Goal: Task Accomplishment & Management: Complete application form

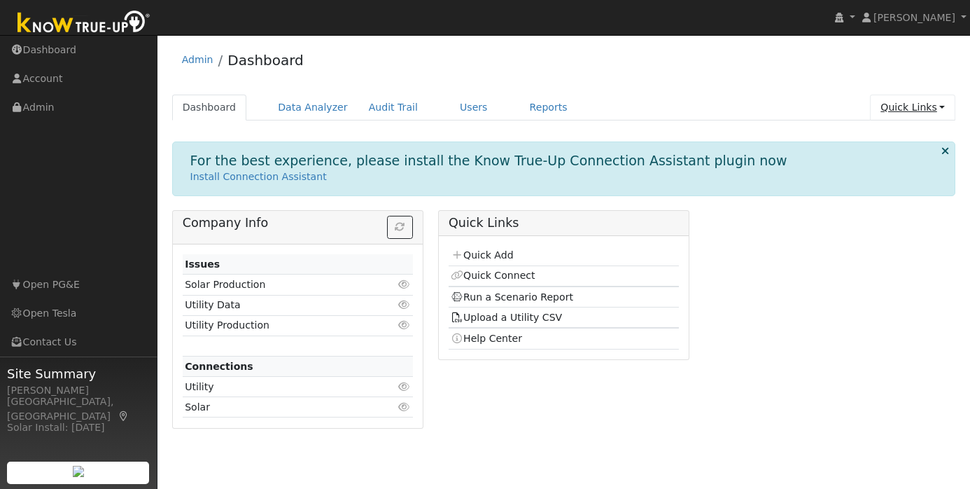
click at [927, 107] on link "Quick Links" at bounding box center [912, 107] width 85 height 26
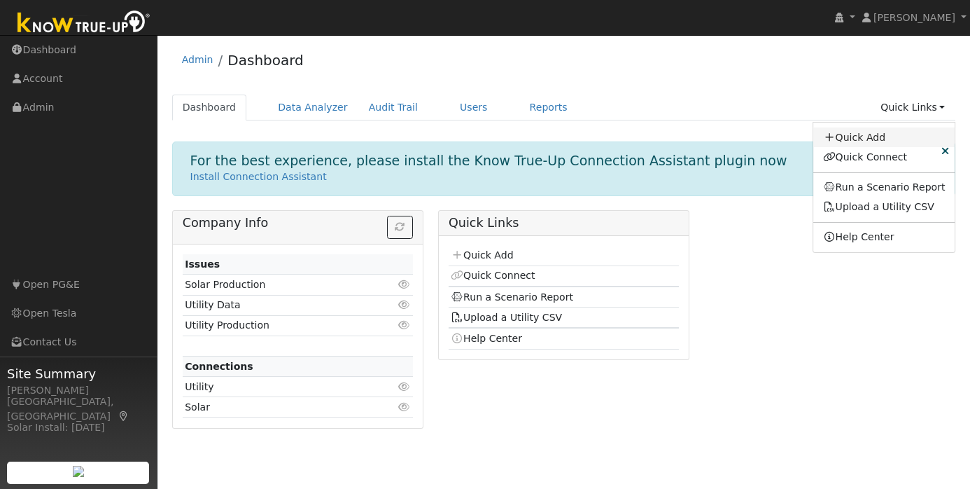
click at [886, 141] on link "Quick Add" at bounding box center [884, 137] width 142 height 20
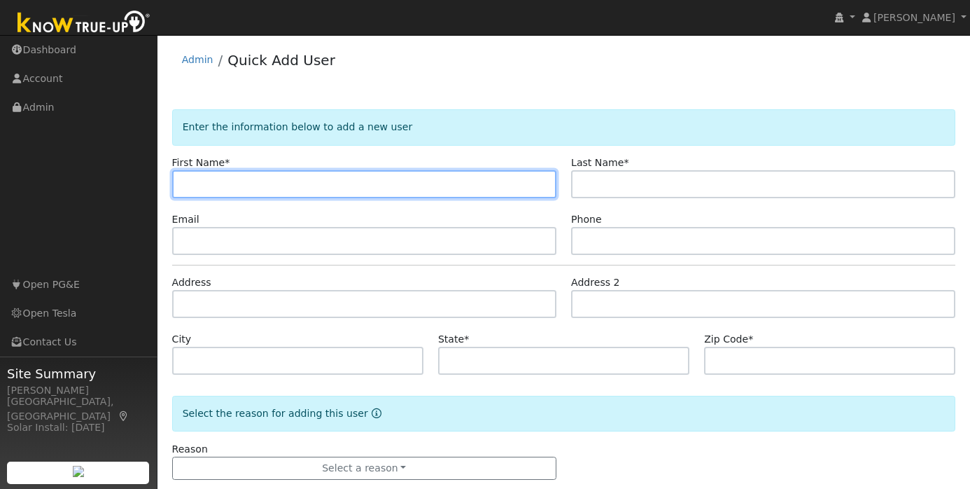
paste input "[PERSON_NAME]"
type input "Vasyl"
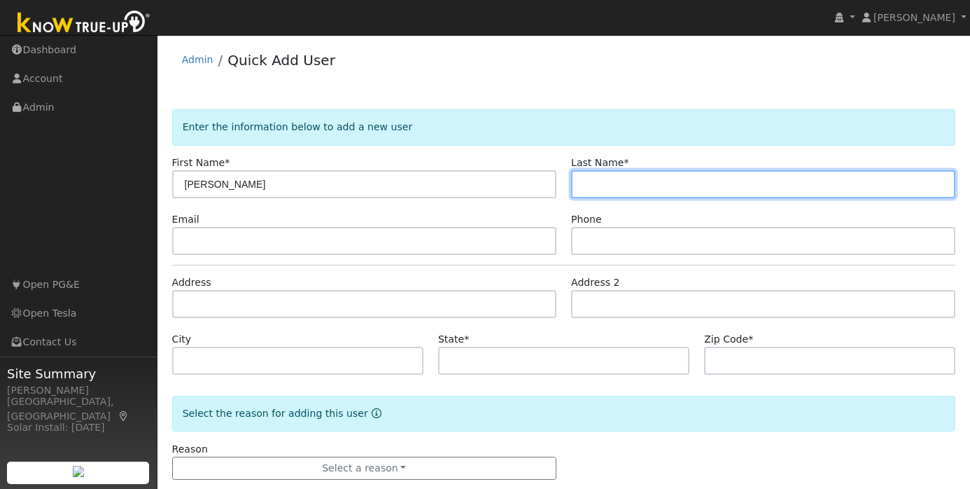
click at [650, 171] on input "text" at bounding box center [763, 184] width 384 height 28
paste input "Vasyl Petrushko"
drag, startPoint x: 611, startPoint y: 183, endPoint x: 563, endPoint y: 183, distance: 48.3
click at [564, 183] on div "Last Name * Vasyl Petrushko" at bounding box center [764, 176] width 400 height 43
type input "Petrushko"
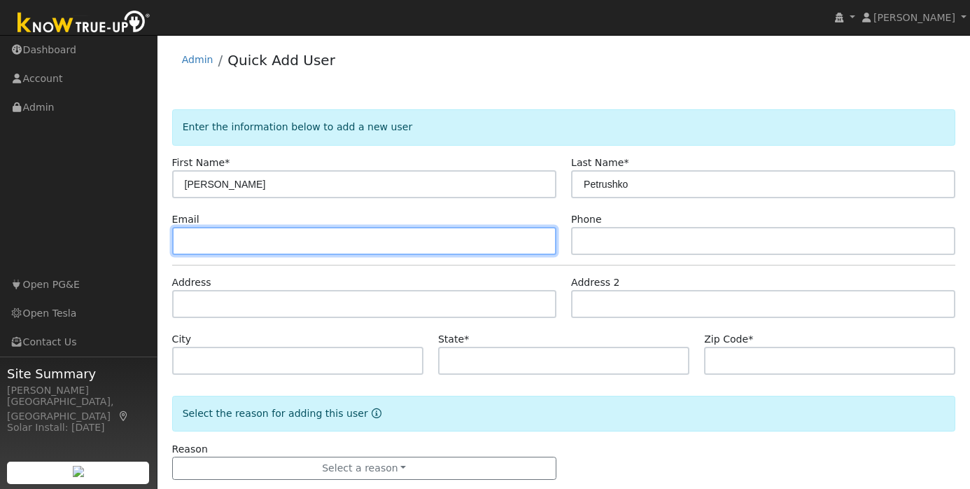
click at [297, 236] on input "text" at bounding box center [364, 241] width 384 height 28
paste input "vassoz@gmail.com"
type input "vassoz@gmail.com"
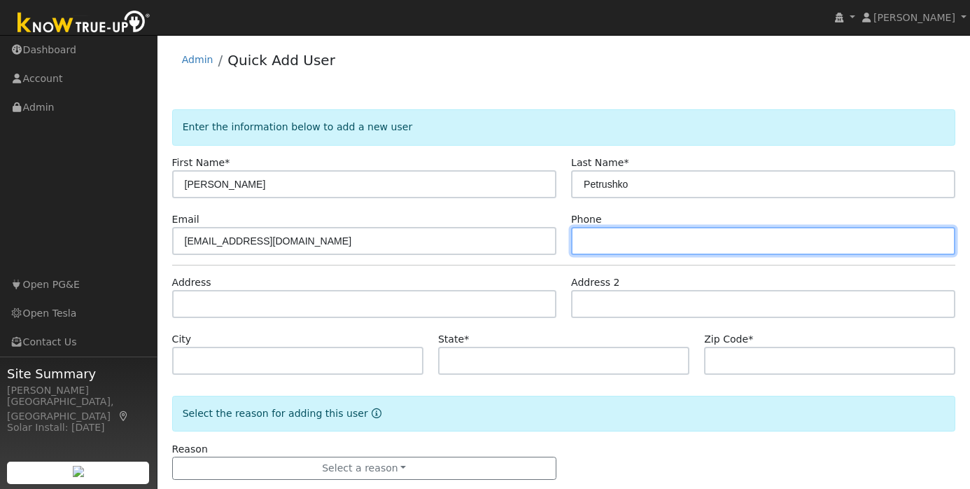
click at [621, 245] on input "text" at bounding box center [763, 241] width 384 height 28
paste input "6503907543"
click at [582, 244] on input "6503907543" at bounding box center [763, 241] width 384 height 28
type input "6503907543"
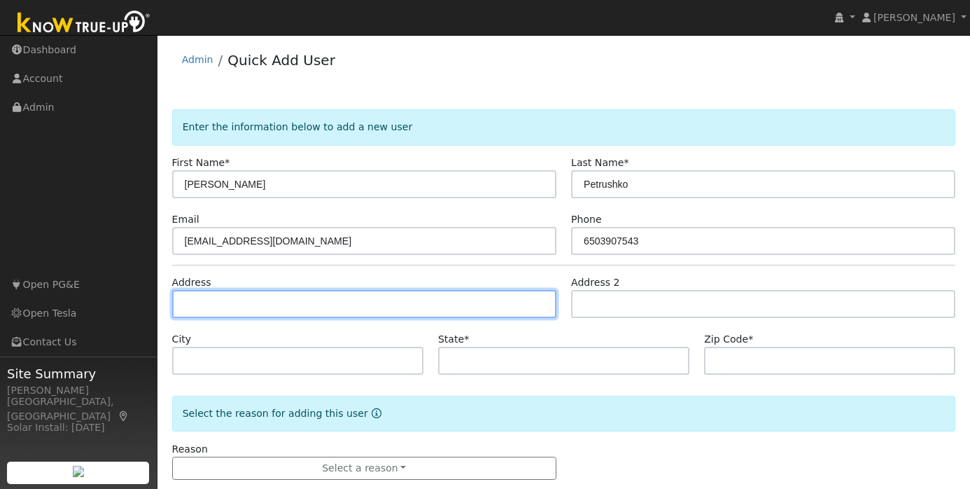
click at [274, 304] on input "text" at bounding box center [364, 304] width 384 height 28
paste input "151 Wyandotte Dr San Jose, CA 95123"
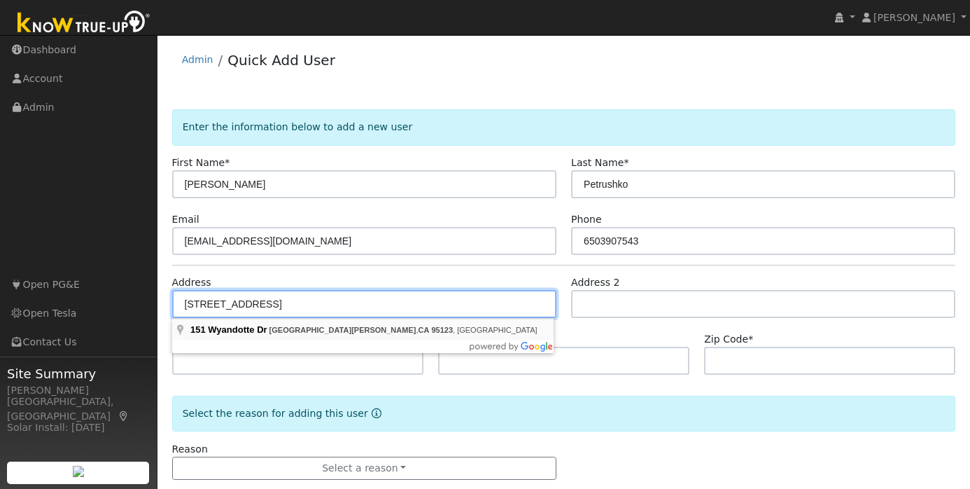
type input "151 Wyandotte Drive"
type input "San Jose"
type input "CA"
type input "95123"
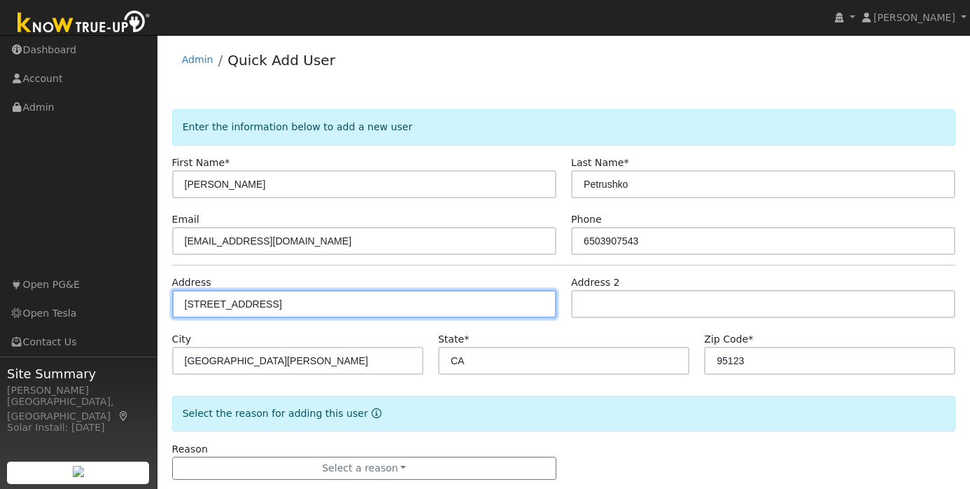
scroll to position [26, 0]
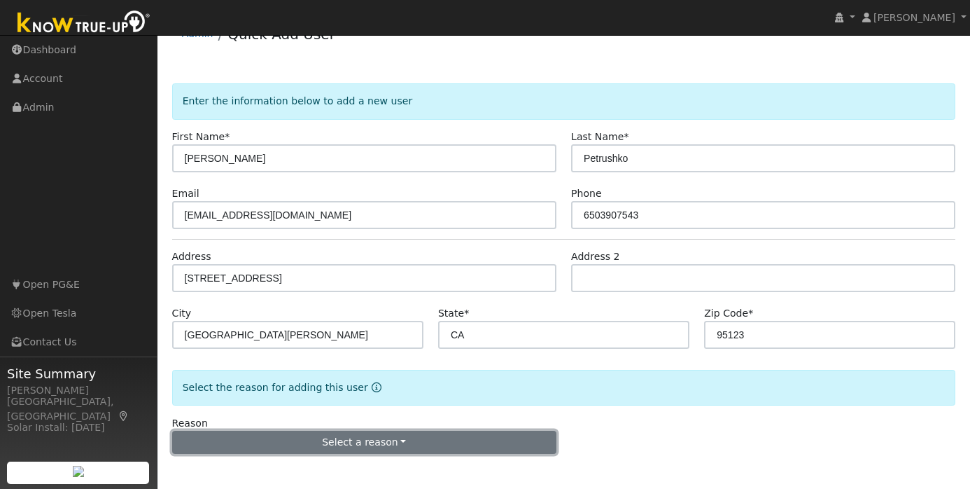
click at [390, 447] on button "Select a reason" at bounding box center [364, 442] width 384 height 24
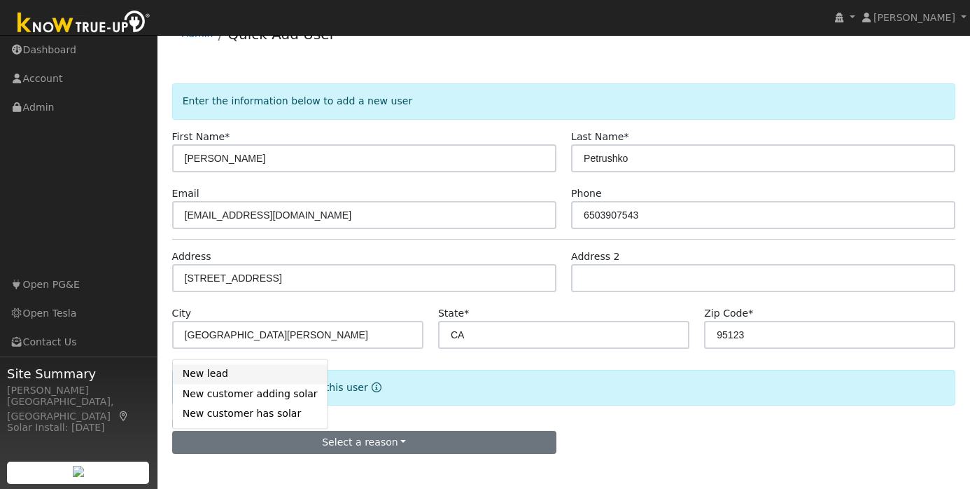
click at [239, 376] on link "New lead" at bounding box center [250, 374] width 155 height 20
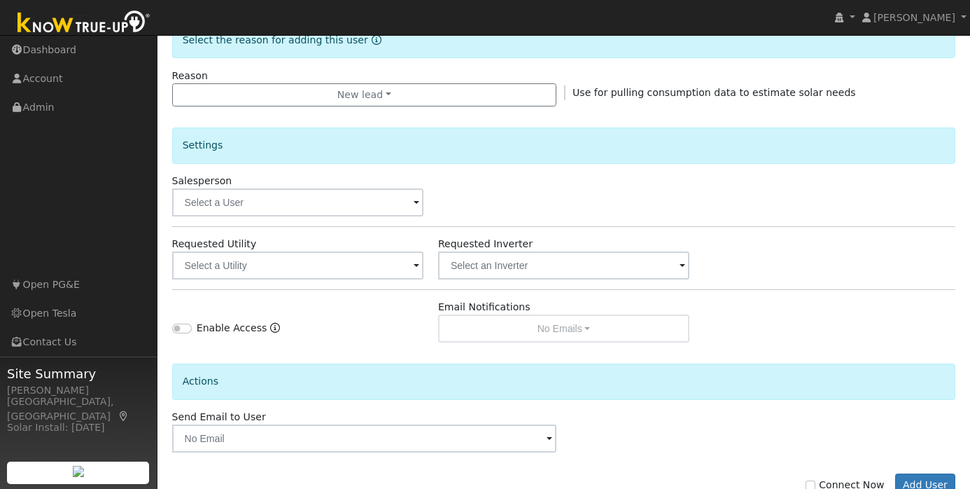
scroll to position [416, 0]
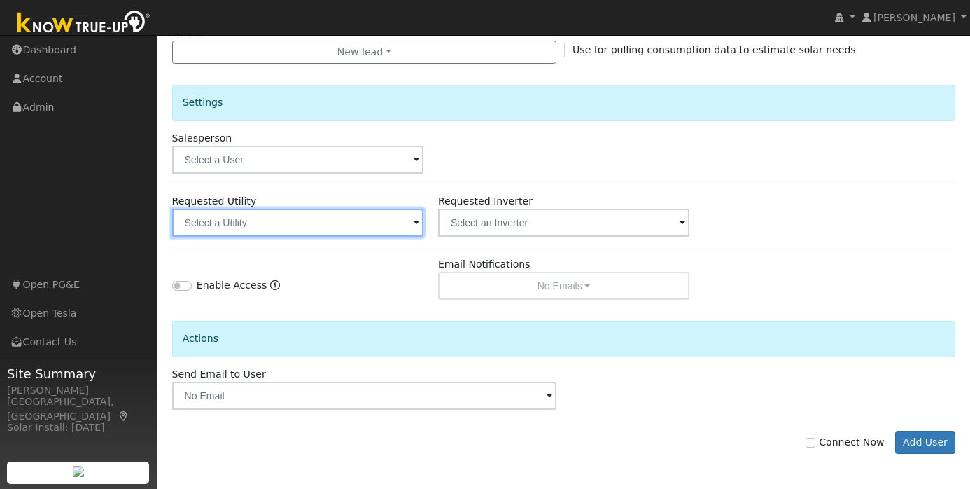
click at [295, 230] on input "text" at bounding box center [297, 223] width 251 height 28
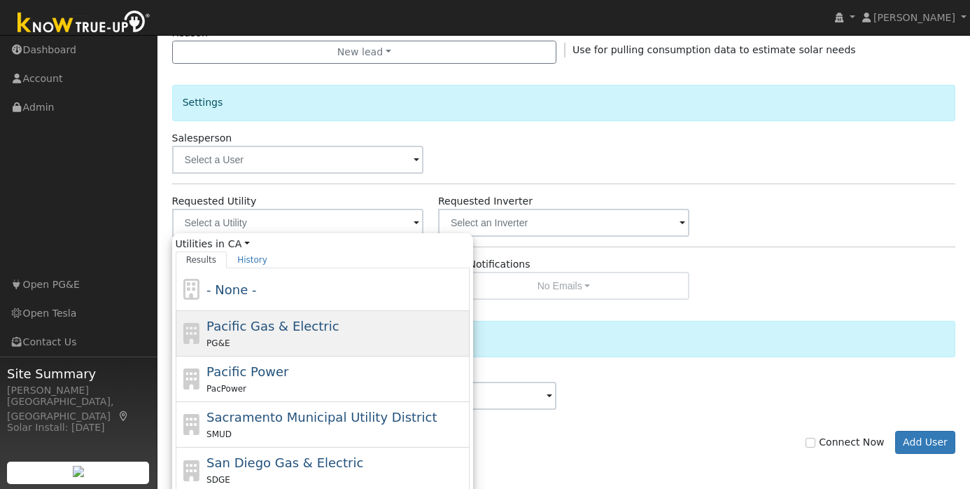
click at [293, 328] on span "Pacific Gas & Electric" at bounding box center [272, 325] width 132 height 15
type input "Pacific Gas & Electric"
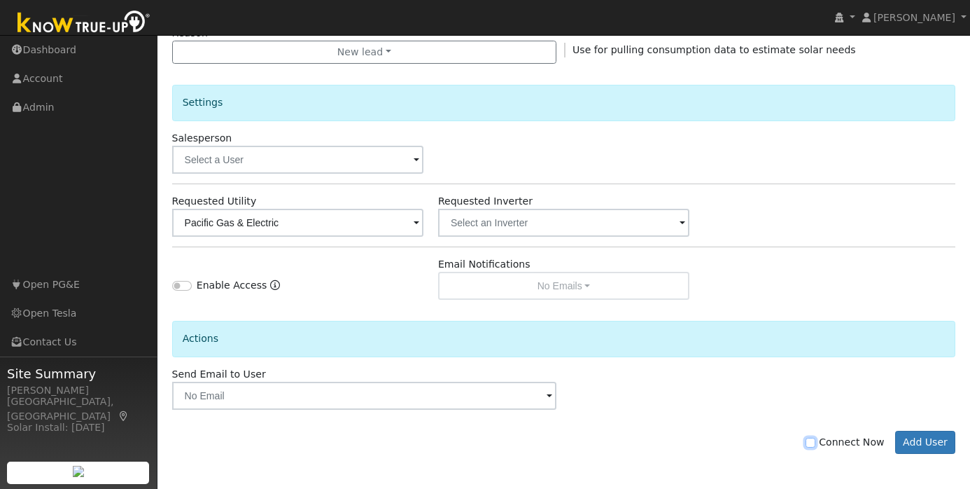
click at [815, 444] on input "Connect Now" at bounding box center [811, 442] width 10 height 10
checkbox input "true"
click at [938, 444] on button "Add User" at bounding box center [925, 442] width 61 height 24
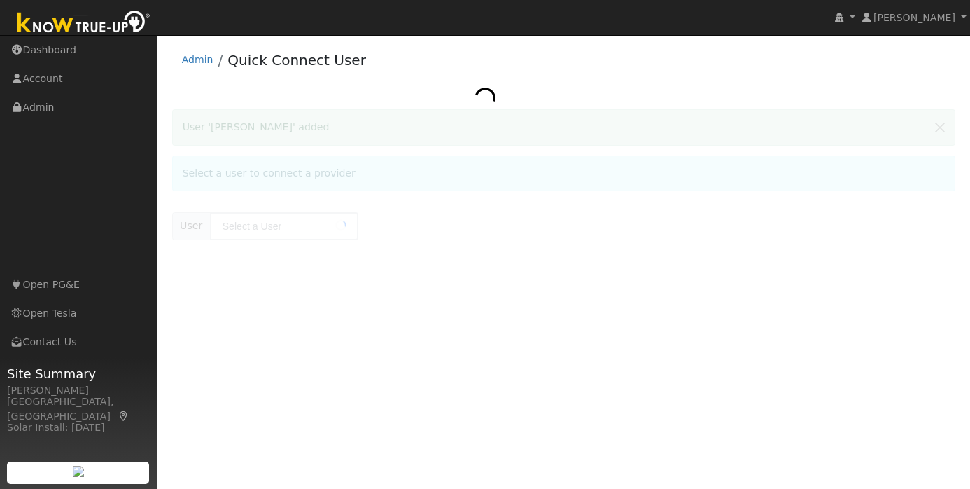
type input "[PERSON_NAME]"
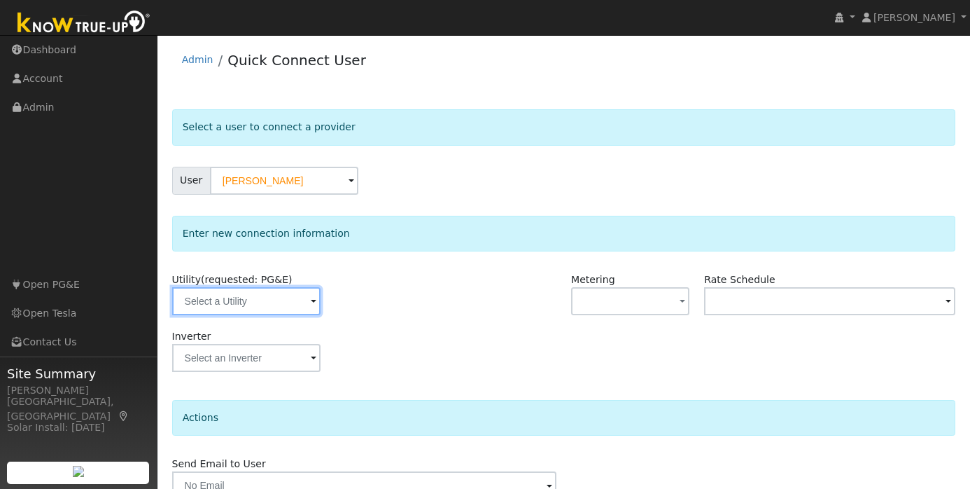
click at [295, 310] on input "text" at bounding box center [246, 301] width 148 height 28
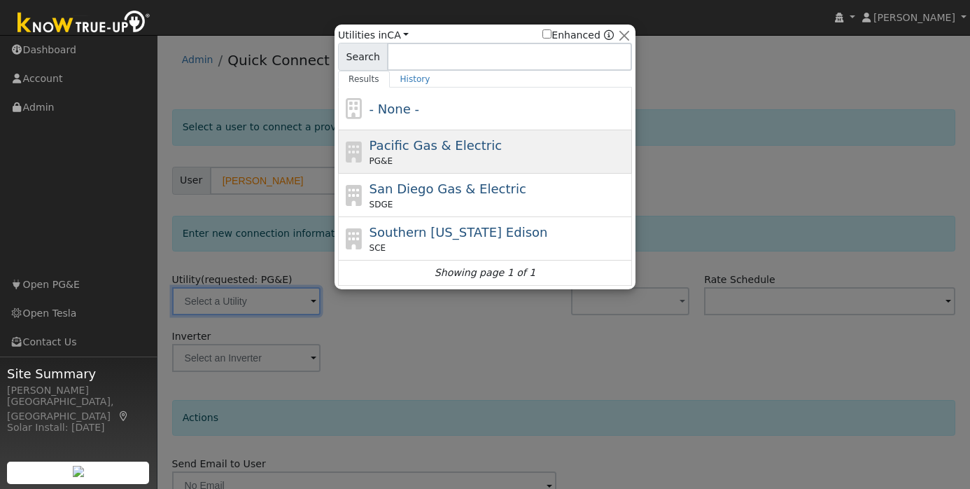
click at [393, 141] on span "Pacific Gas & Electric" at bounding box center [436, 145] width 132 height 15
type input "PG&E"
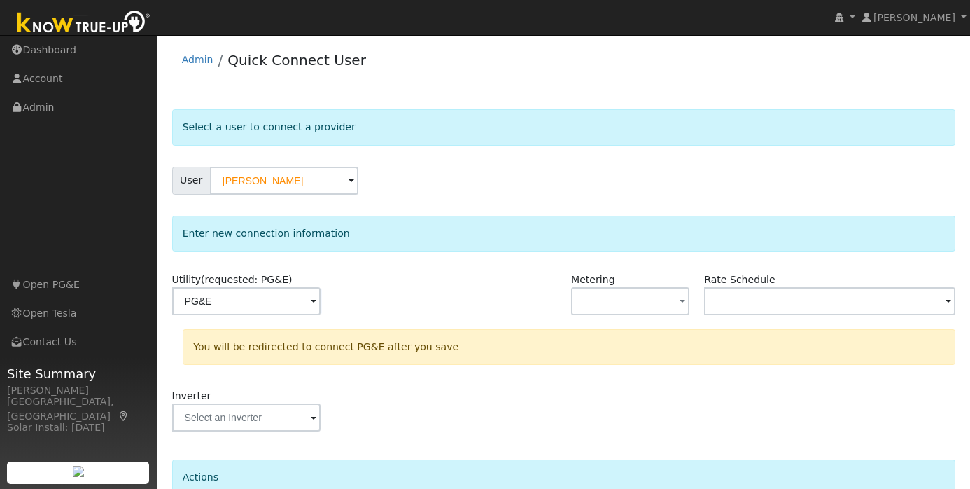
scroll to position [129, 0]
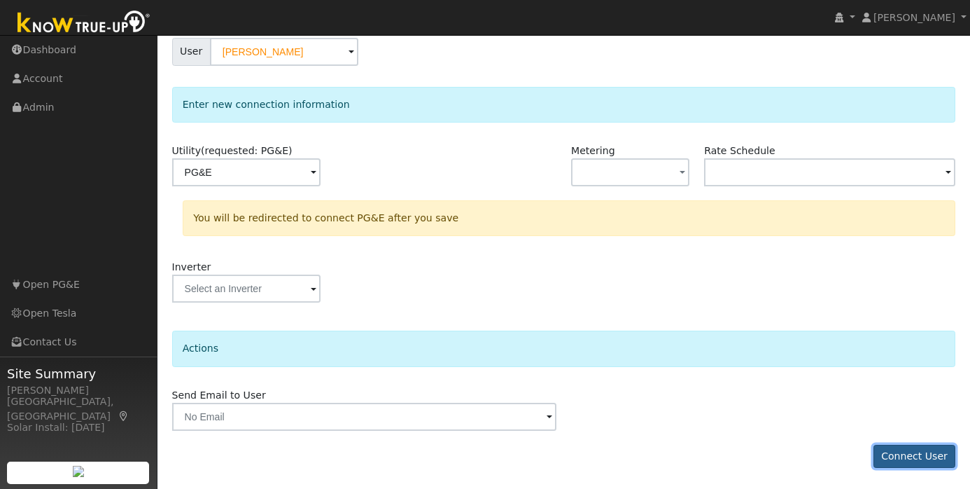
click at [911, 451] on button "Connect User" at bounding box center [914, 456] width 83 height 24
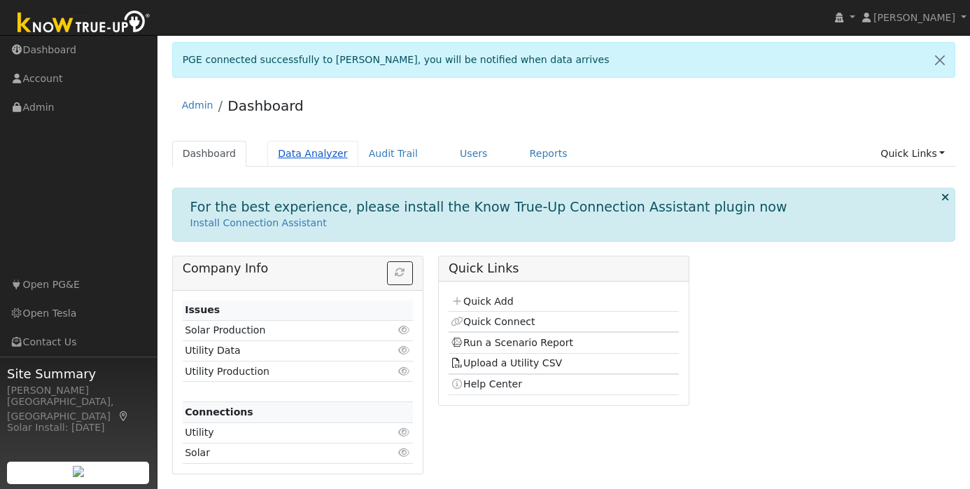
click at [301, 153] on link "Data Analyzer" at bounding box center [312, 154] width 91 height 26
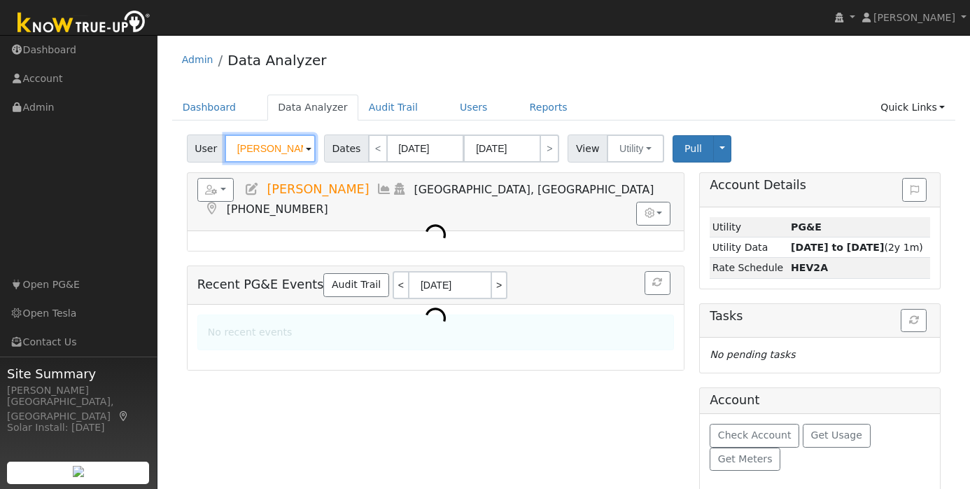
click at [262, 146] on input "[PERSON_NAME]" at bounding box center [270, 148] width 91 height 28
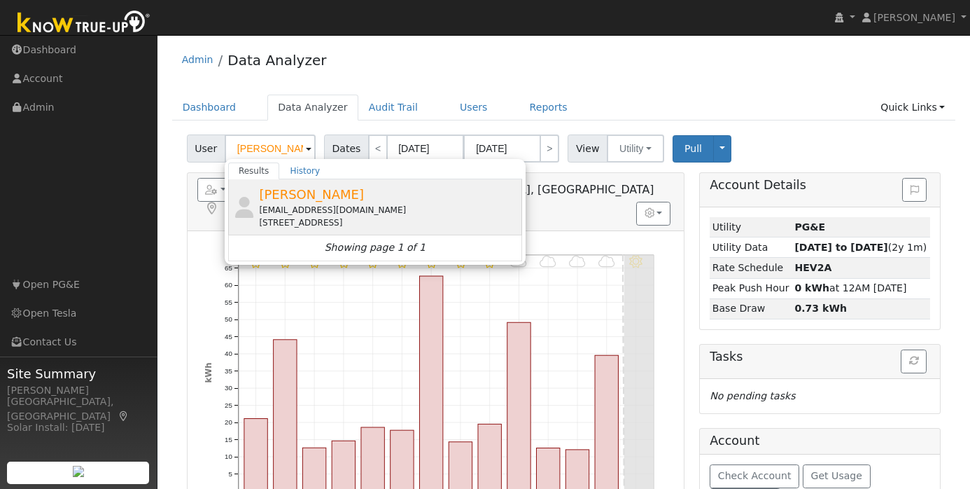
click at [300, 197] on span "[PERSON_NAME]" at bounding box center [311, 194] width 105 height 15
type input "[PERSON_NAME]"
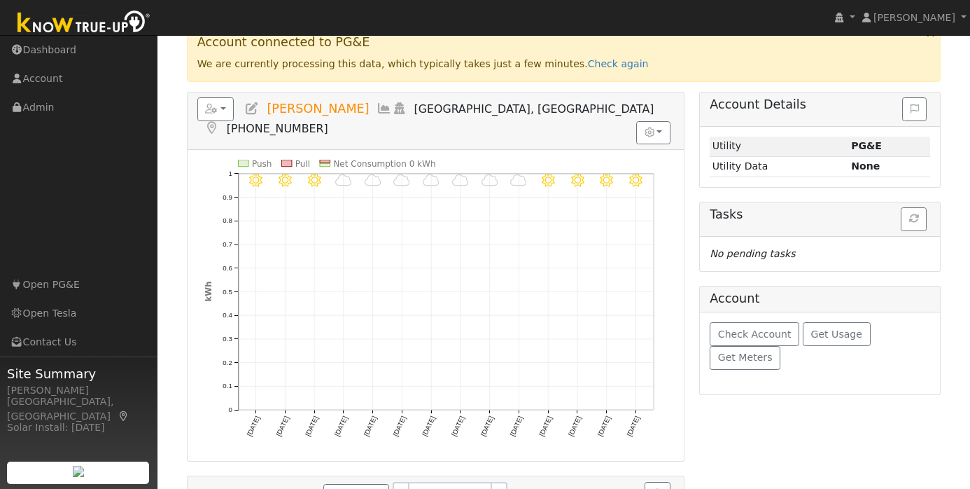
scroll to position [149, 0]
click at [588, 65] on link "Check again" at bounding box center [618, 62] width 61 height 11
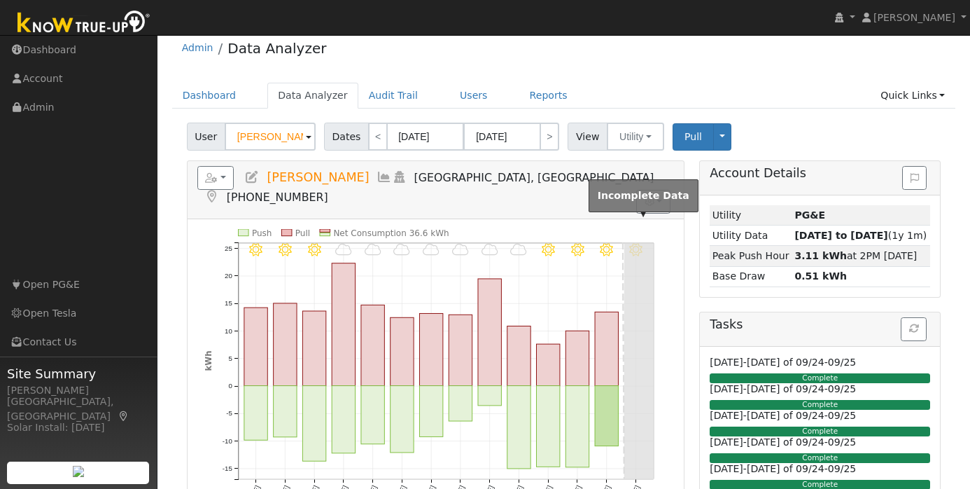
scroll to position [0, 0]
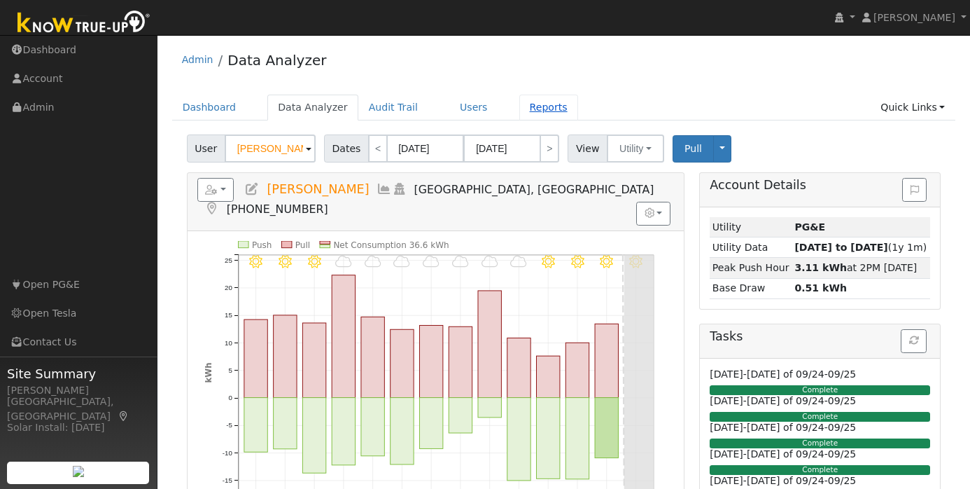
click at [532, 107] on link "Reports" at bounding box center [548, 107] width 59 height 26
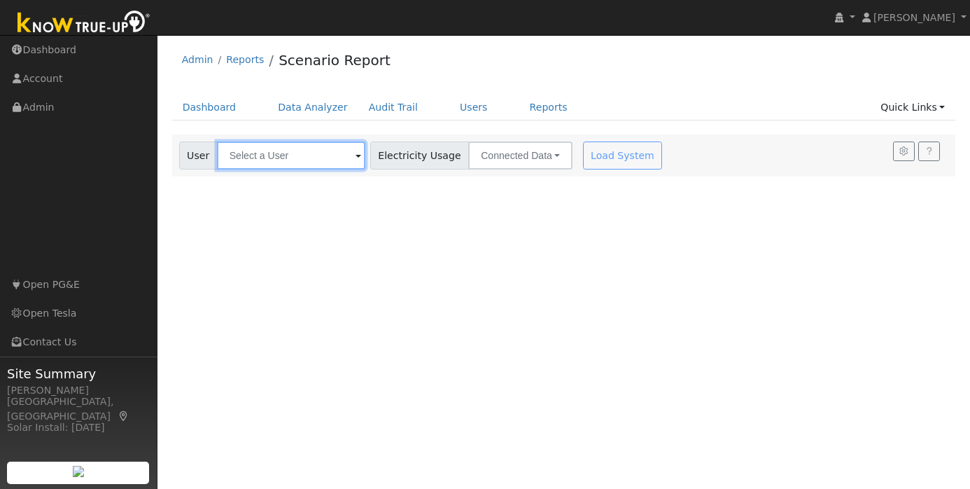
click at [262, 155] on input "text" at bounding box center [291, 155] width 148 height 28
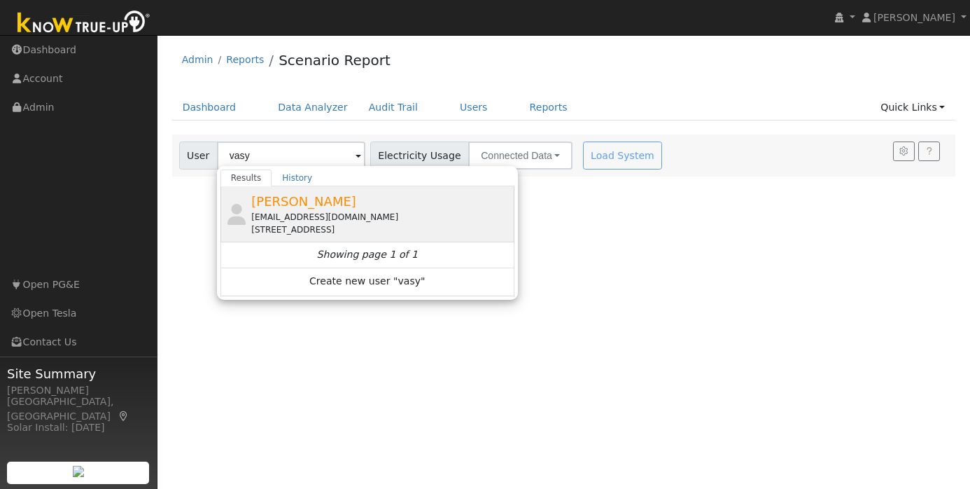
click at [293, 200] on span "[PERSON_NAME]" at bounding box center [303, 201] width 105 height 15
type input "[PERSON_NAME]"
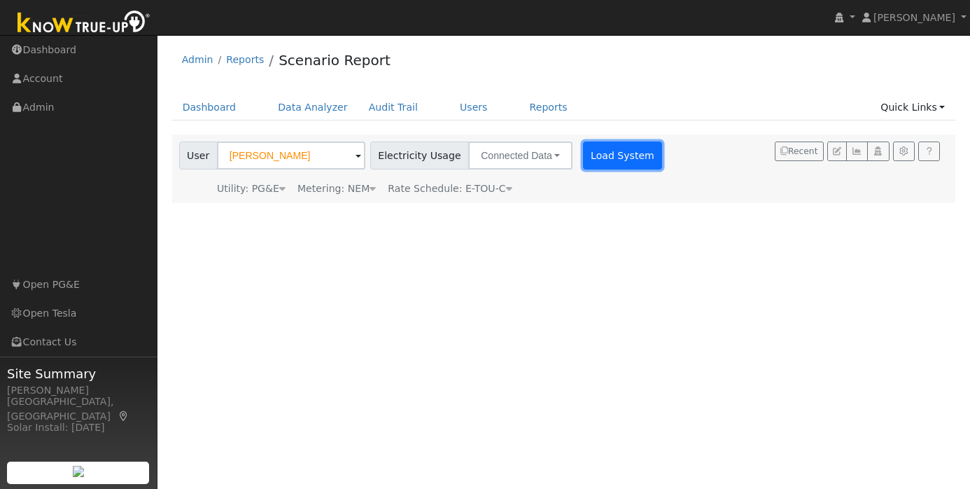
click at [596, 157] on button "Load System" at bounding box center [623, 155] width 80 height 28
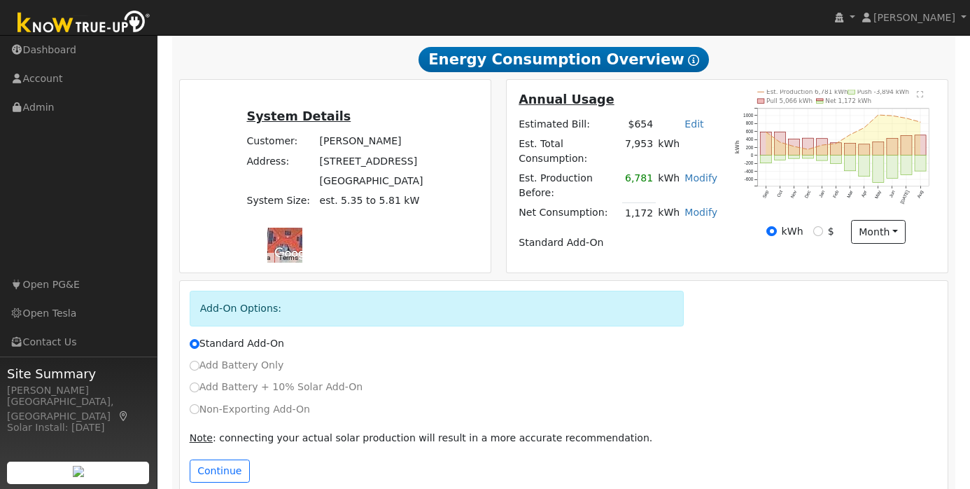
scroll to position [239, 0]
